Goal: Navigation & Orientation: Find specific page/section

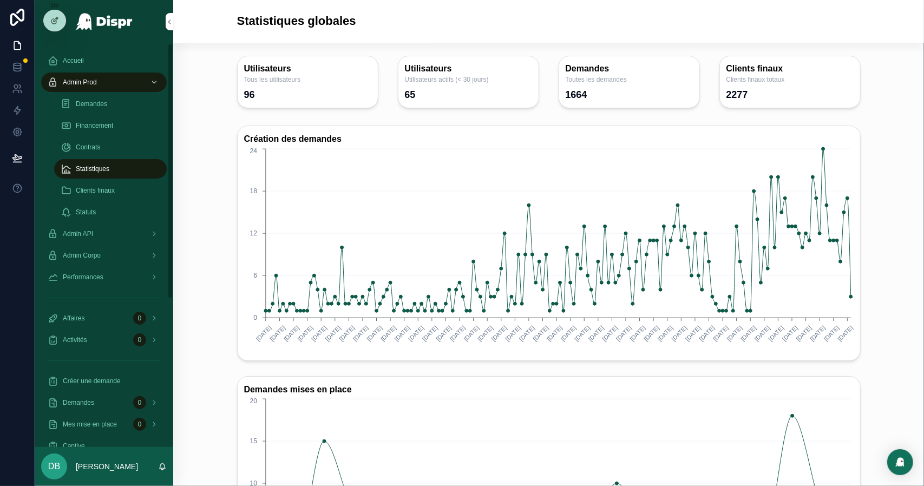
click at [103, 110] on div "Demandes" at bounding box center [111, 103] width 100 height 17
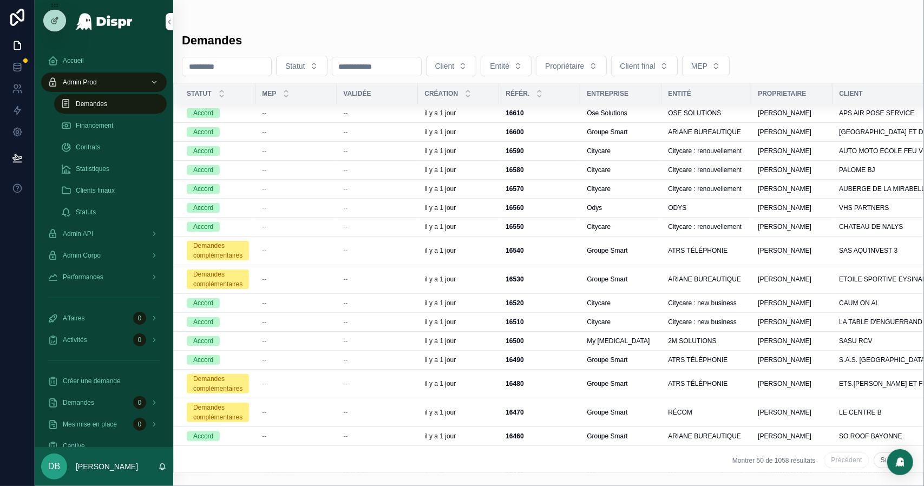
click at [103, 121] on span "Financement" at bounding box center [94, 125] width 37 height 9
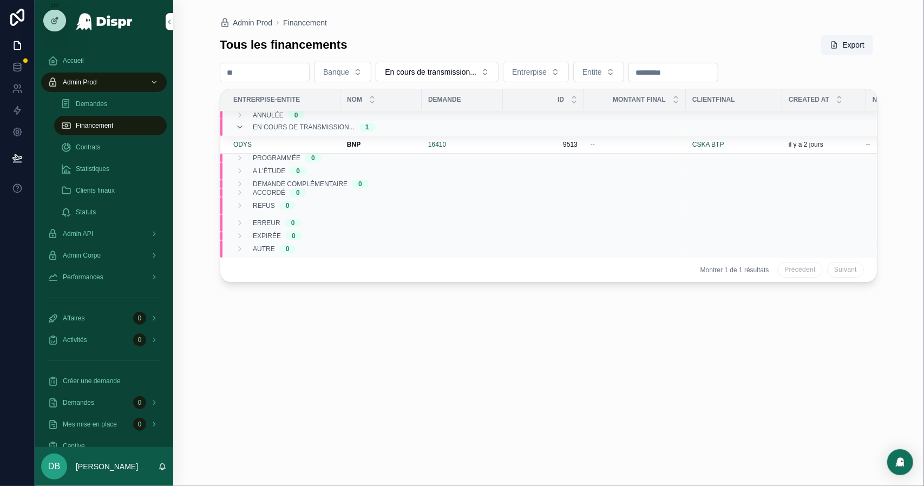
click at [99, 166] on span "Statistiques" at bounding box center [93, 169] width 34 height 9
